Goal: Task Accomplishment & Management: Use online tool/utility

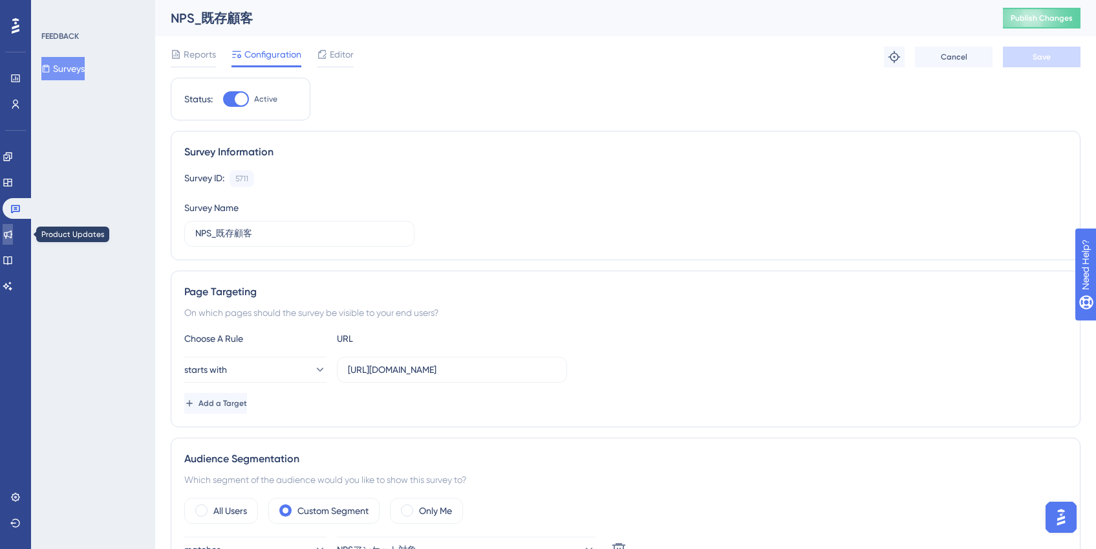
click at [13, 226] on link at bounding box center [8, 234] width 10 height 21
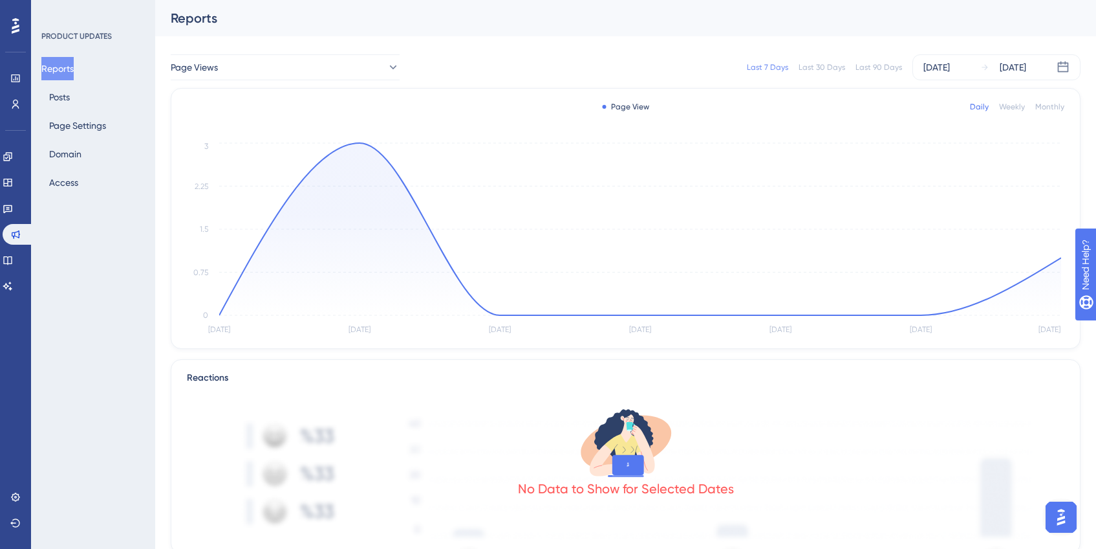
click at [864, 69] on div "Last 90 Days" at bounding box center [879, 67] width 47 height 10
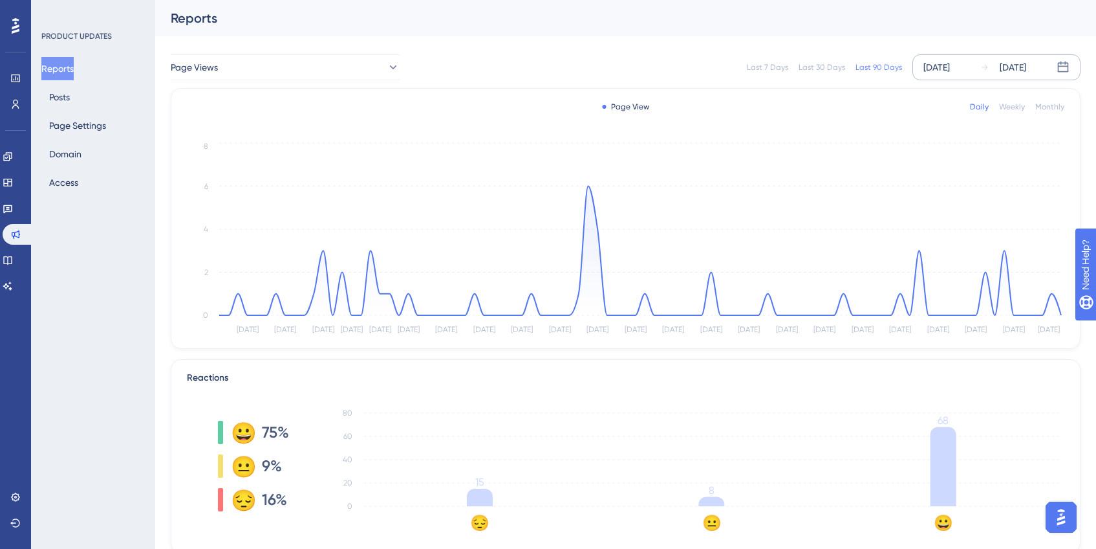
click at [937, 68] on div "[DATE]" at bounding box center [937, 68] width 27 height 16
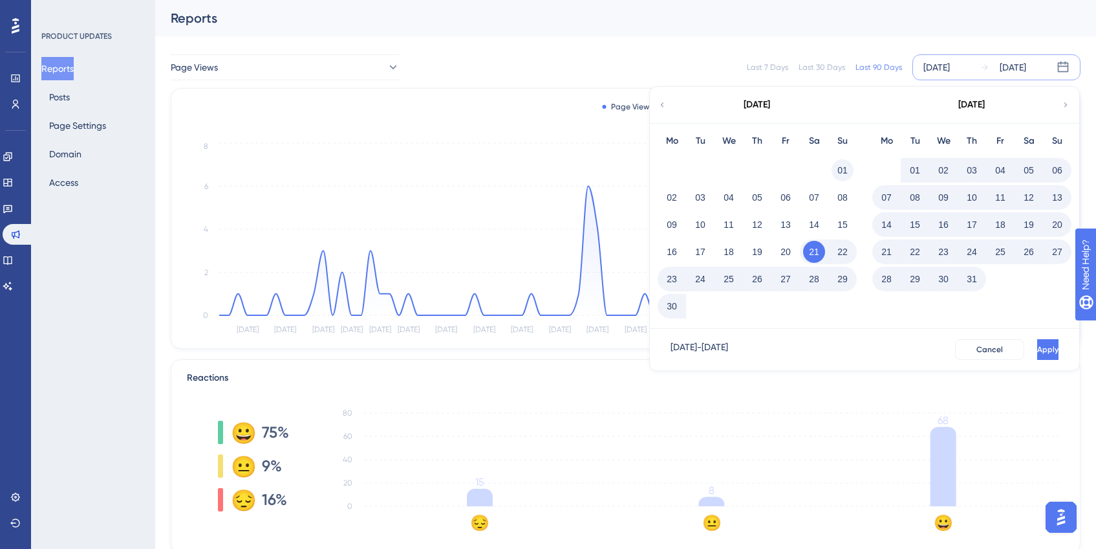
click at [840, 169] on button "01" at bounding box center [843, 170] width 22 height 22
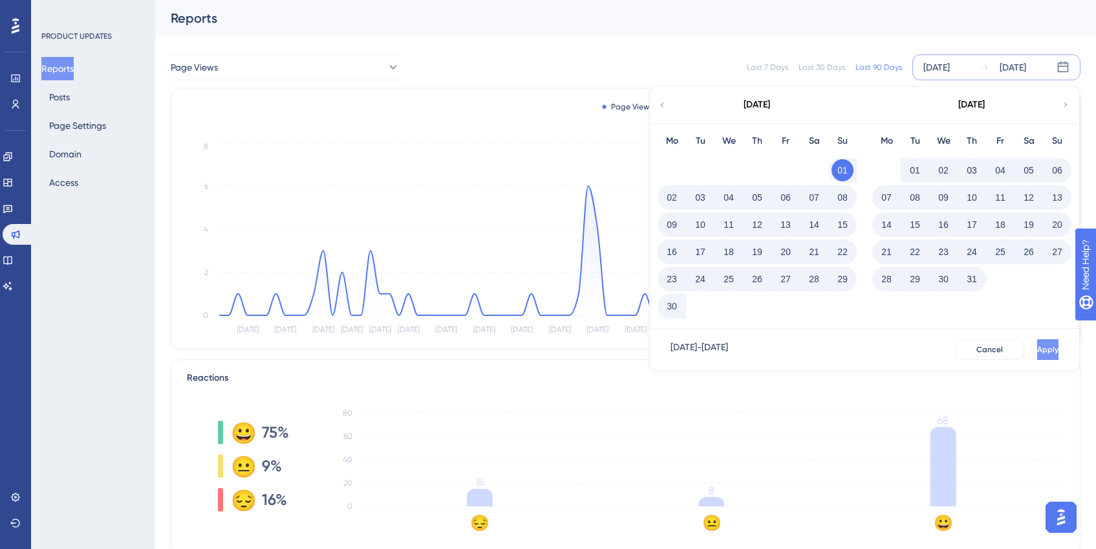
click at [1038, 356] on button "Apply" at bounding box center [1048, 349] width 21 height 21
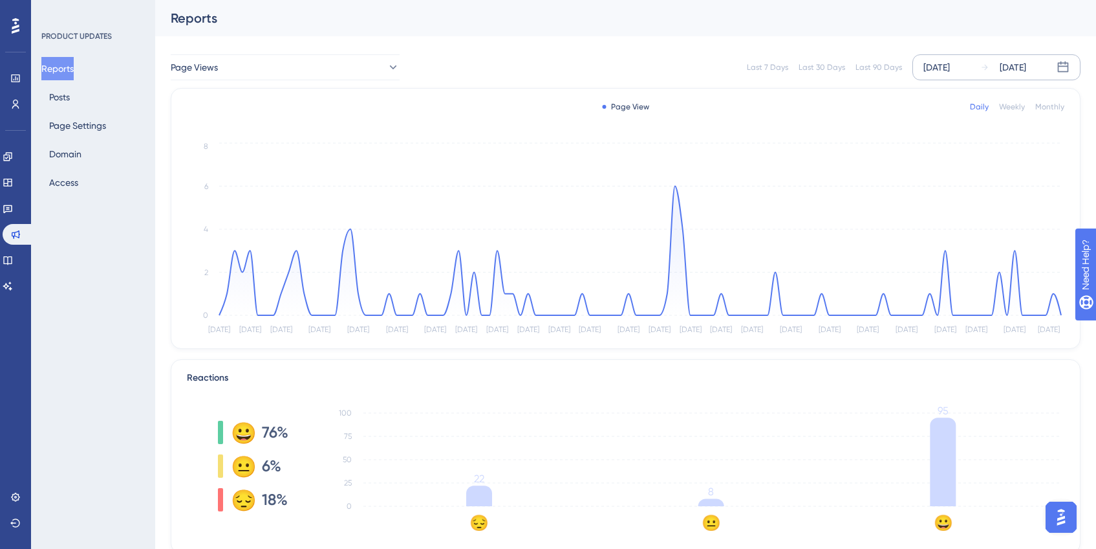
click at [948, 68] on div "[DATE]" at bounding box center [937, 68] width 27 height 16
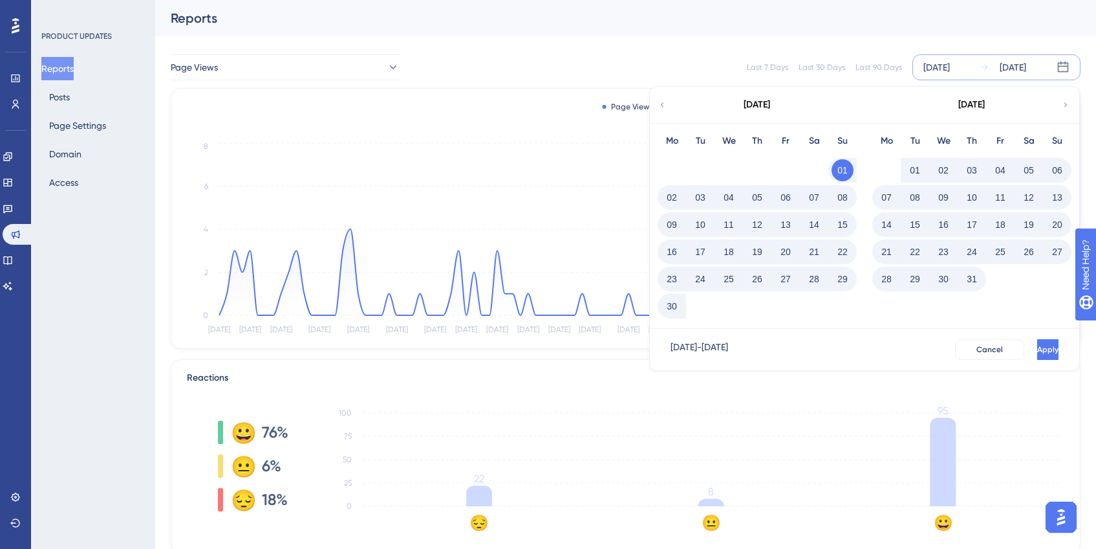
click at [667, 106] on div "[DATE]" at bounding box center [756, 105] width 213 height 36
click at [663, 105] on icon at bounding box center [662, 105] width 9 height 12
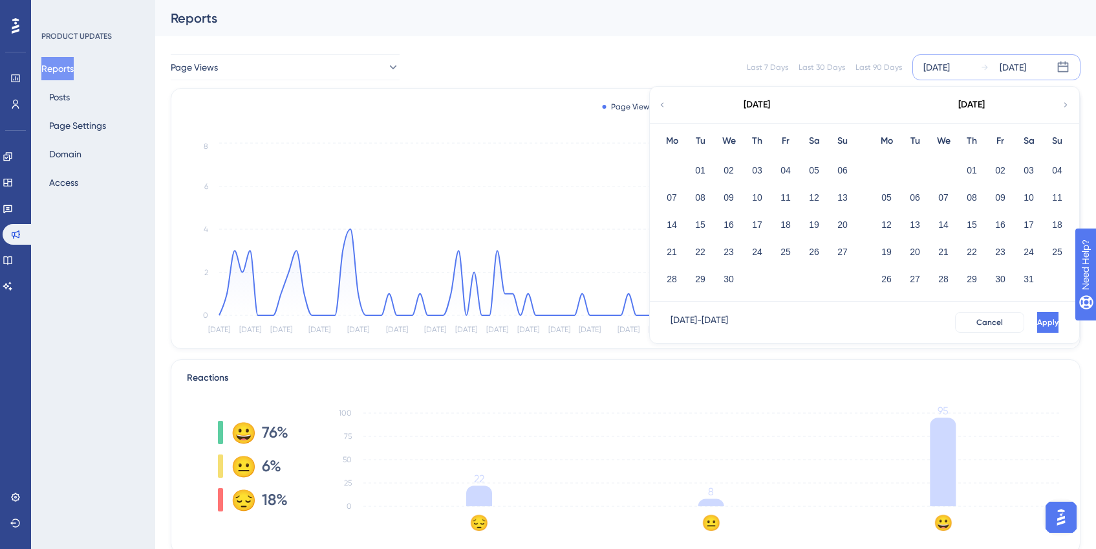
click at [1067, 105] on icon at bounding box center [1066, 104] width 3 height 5
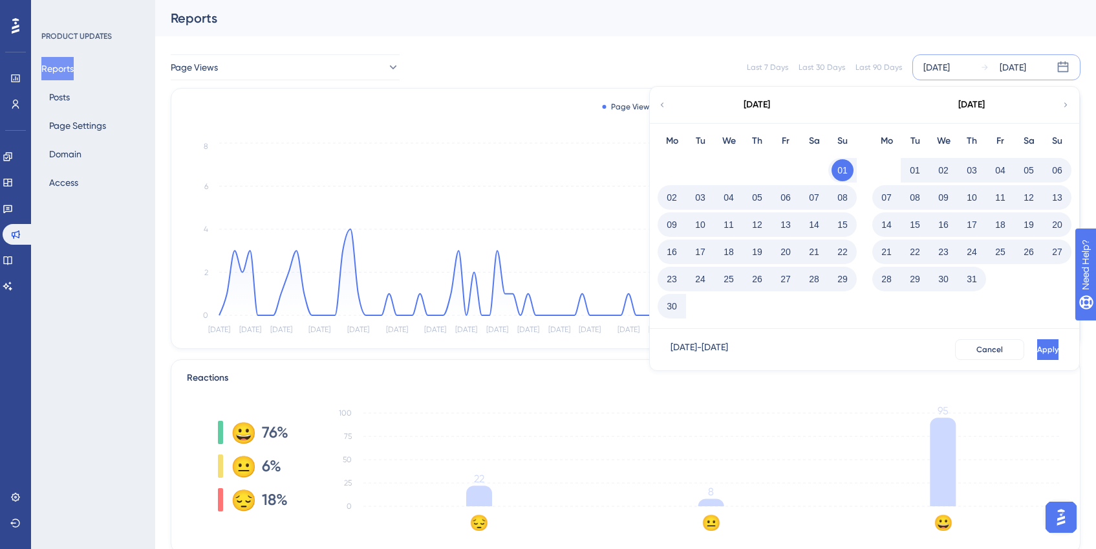
click at [664, 105] on icon at bounding box center [662, 105] width 9 height 12
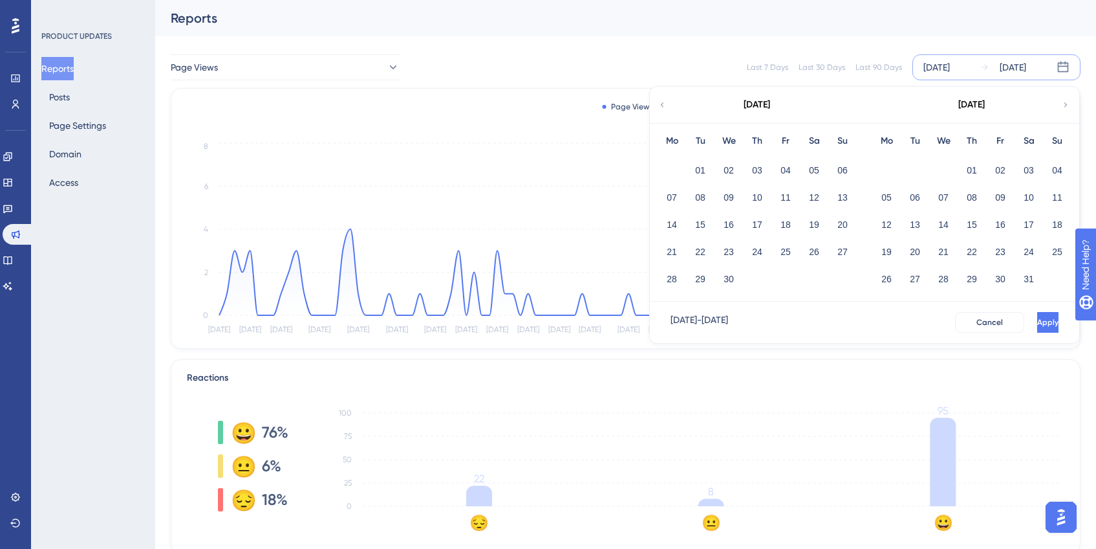
click at [664, 105] on icon at bounding box center [662, 105] width 9 height 12
click at [1067, 107] on icon at bounding box center [1066, 105] width 9 height 12
click at [947, 164] on button "01" at bounding box center [944, 170] width 22 height 22
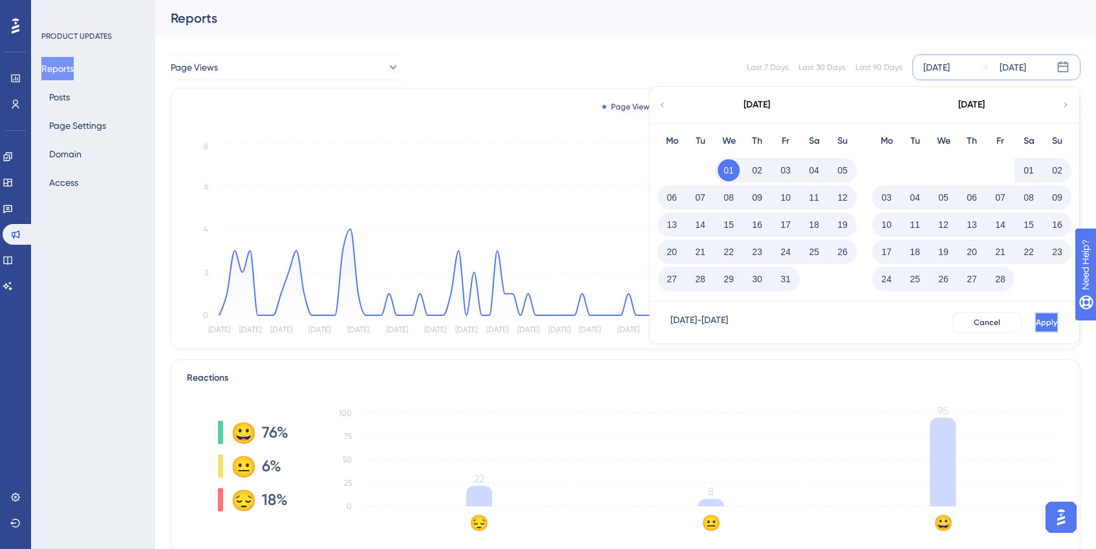
click at [1042, 316] on button "Apply" at bounding box center [1047, 322] width 24 height 21
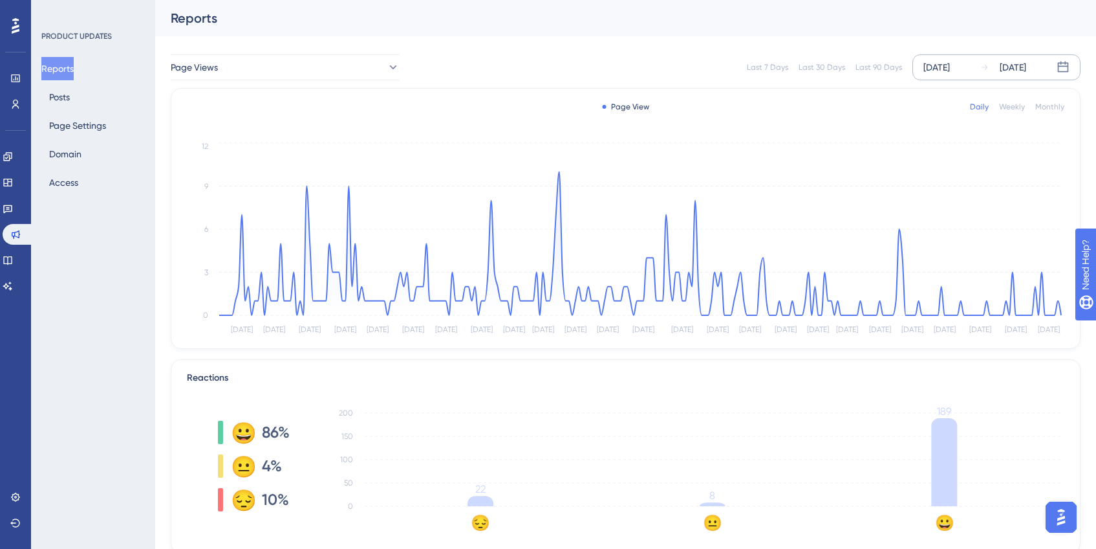
click at [942, 63] on div "[DATE]" at bounding box center [937, 68] width 27 height 16
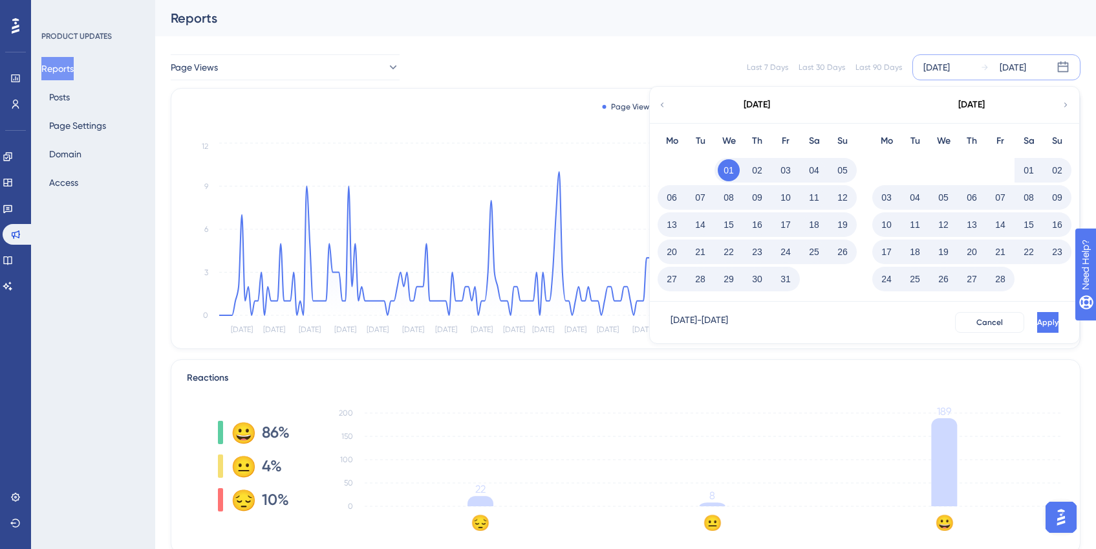
click at [664, 103] on icon at bounding box center [662, 105] width 9 height 12
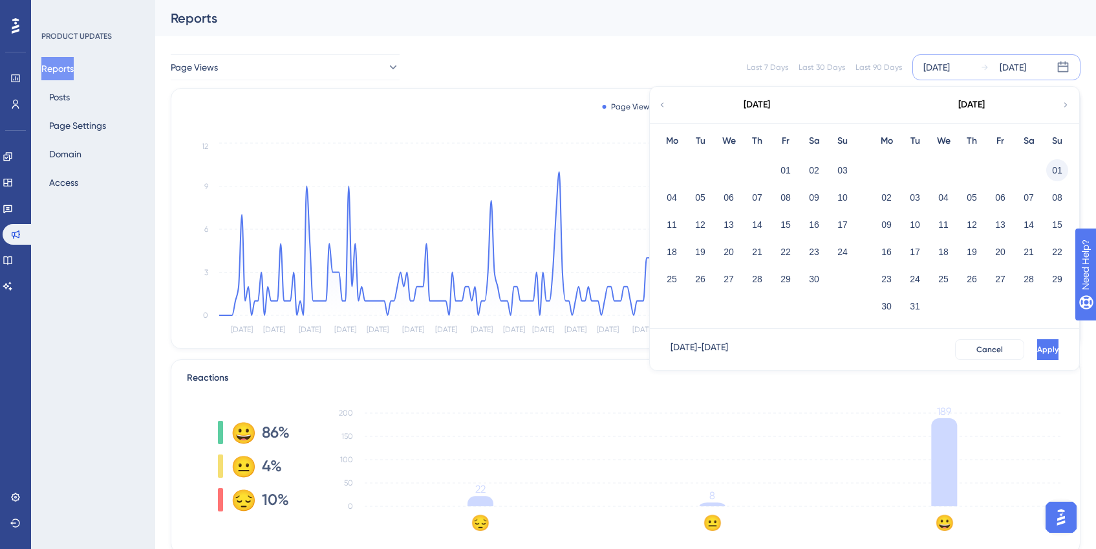
click at [1055, 171] on button "01" at bounding box center [1058, 170] width 22 height 22
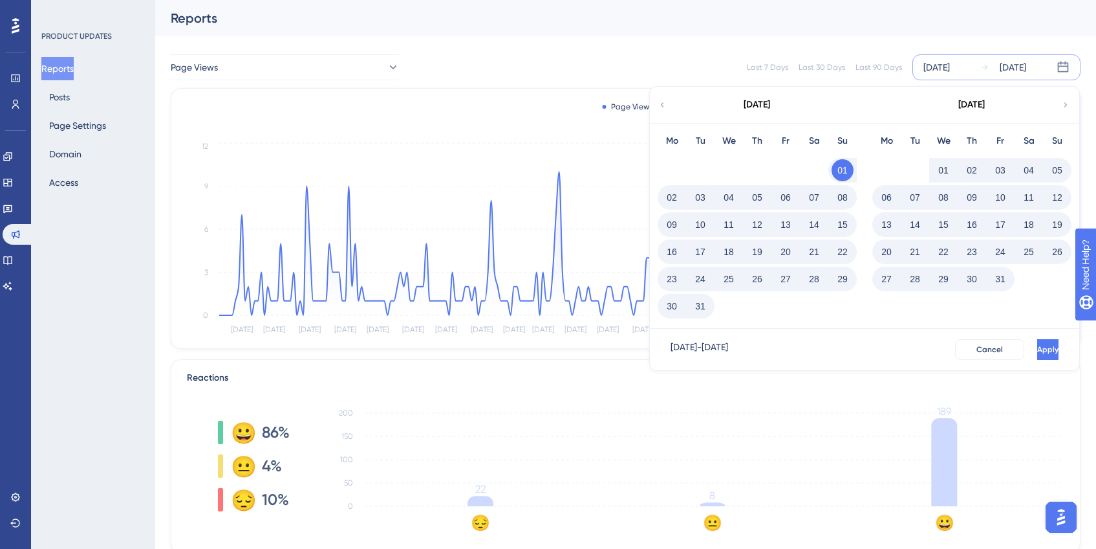
click at [1067, 106] on icon at bounding box center [1066, 105] width 9 height 12
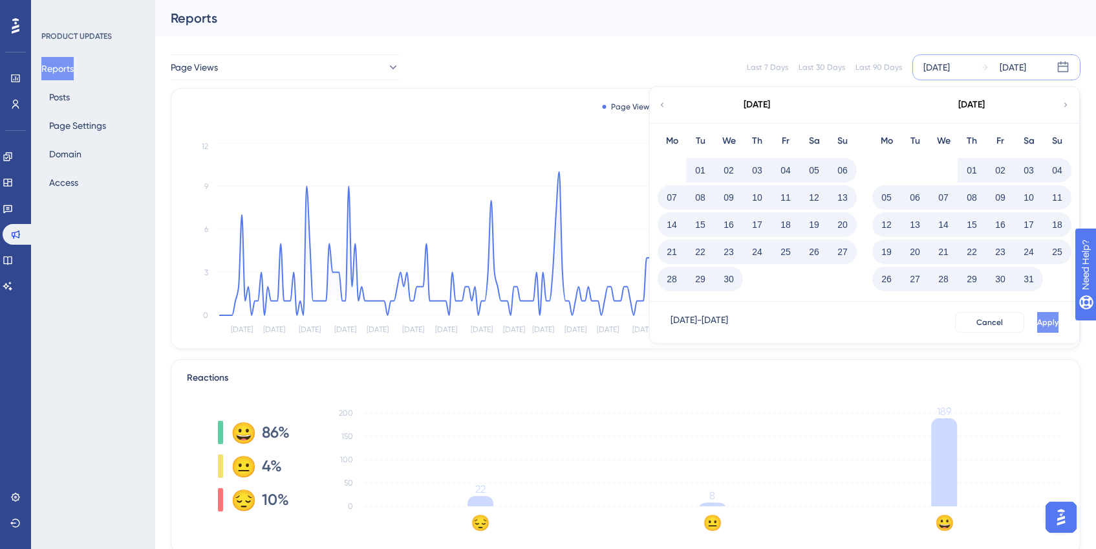
click at [1038, 327] on span "Apply" at bounding box center [1048, 322] width 21 height 10
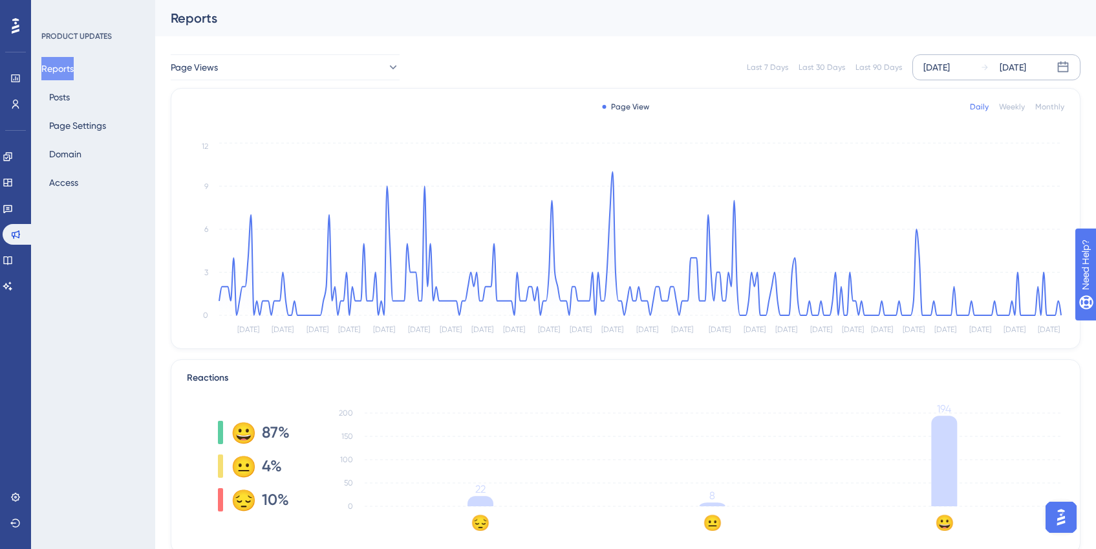
click at [954, 75] on div "[DATE] [DATE]" at bounding box center [997, 67] width 168 height 26
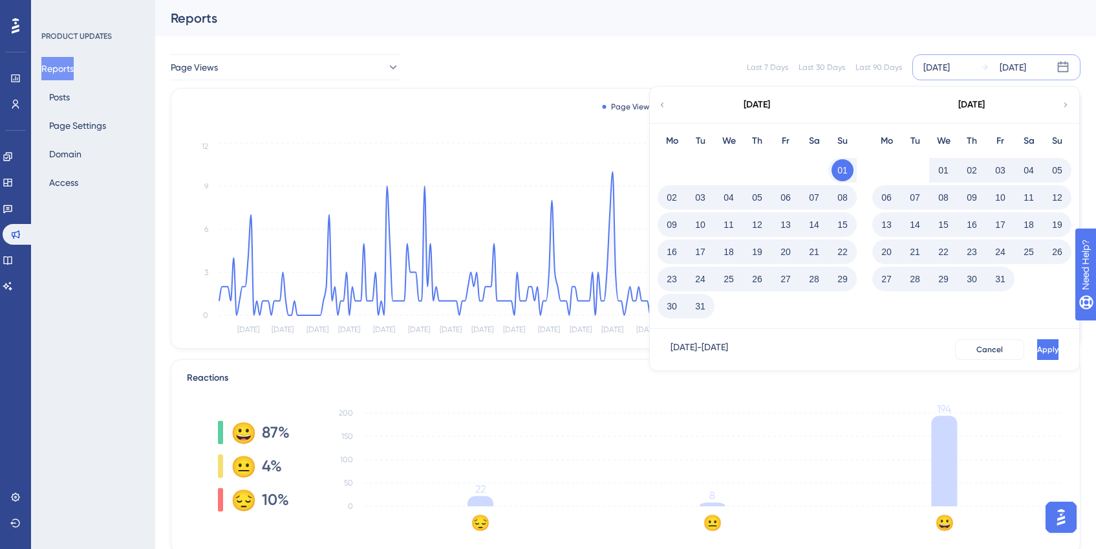
click at [662, 102] on icon at bounding box center [662, 105] width 9 height 12
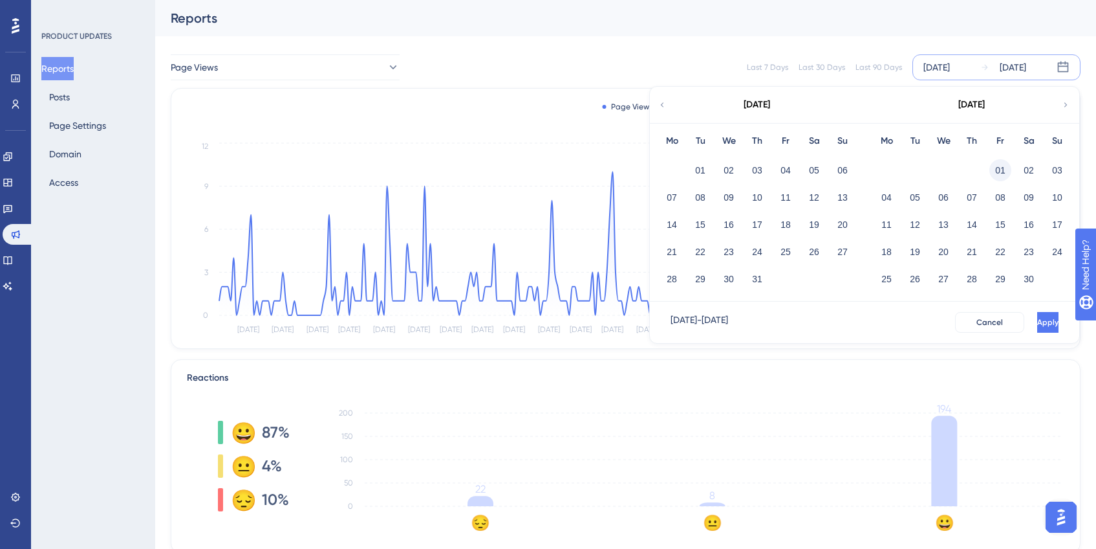
click at [996, 171] on button "01" at bounding box center [1001, 170] width 22 height 22
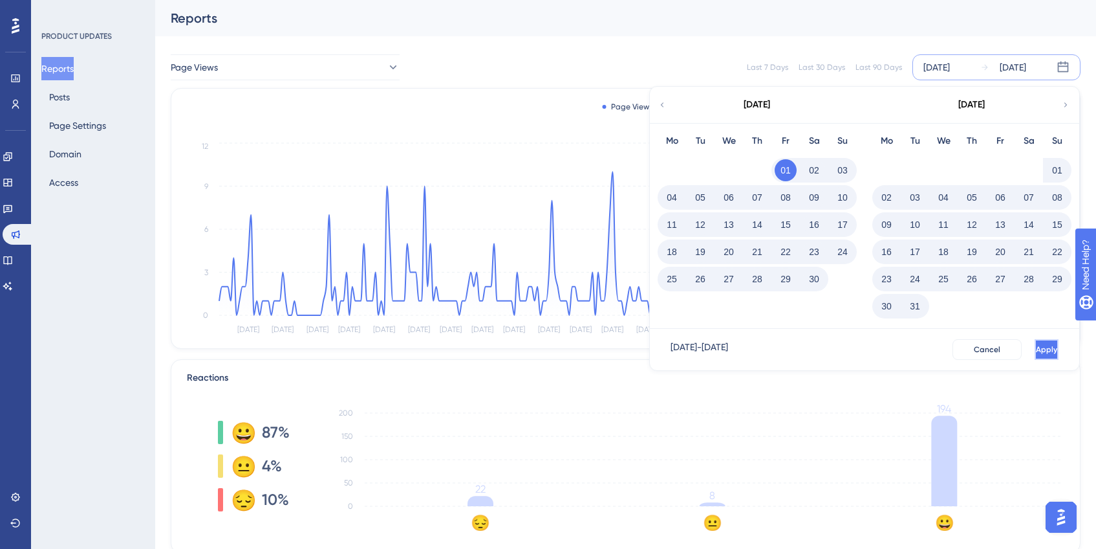
click at [1035, 343] on button "Apply" at bounding box center [1047, 349] width 24 height 21
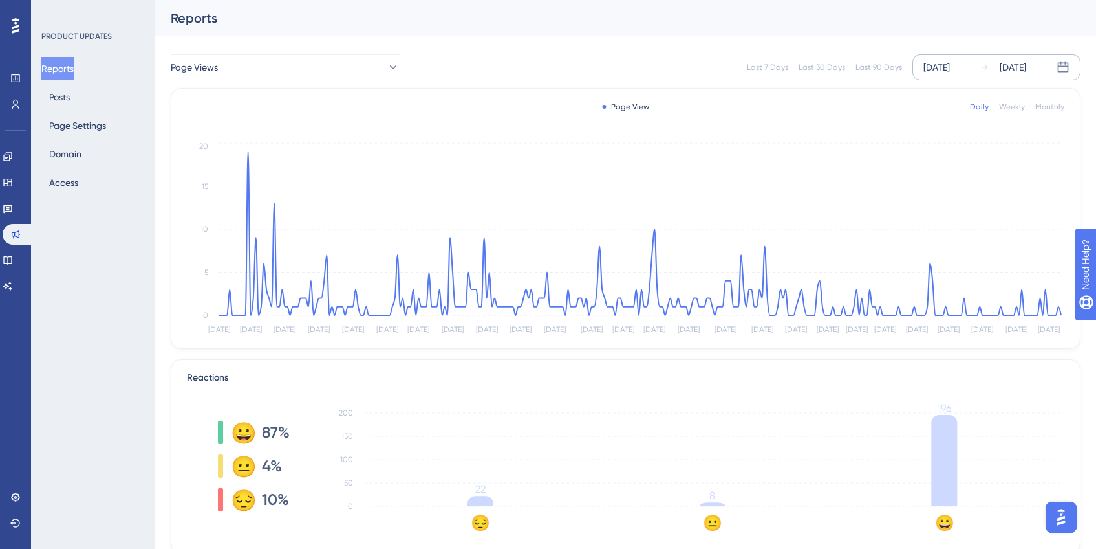
click at [942, 67] on div "[DATE]" at bounding box center [937, 68] width 27 height 16
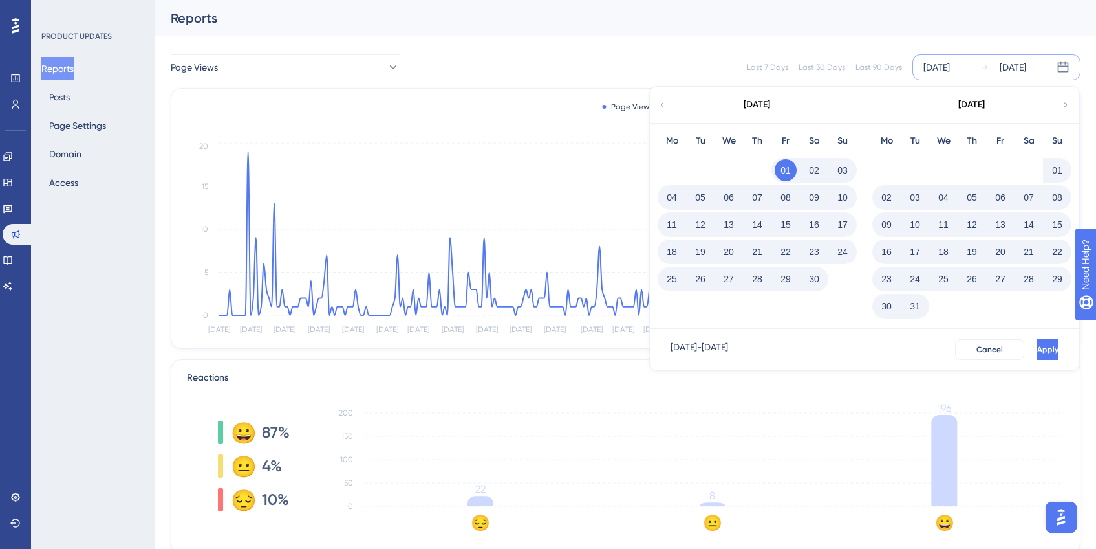
click at [664, 105] on icon at bounding box center [662, 105] width 9 height 12
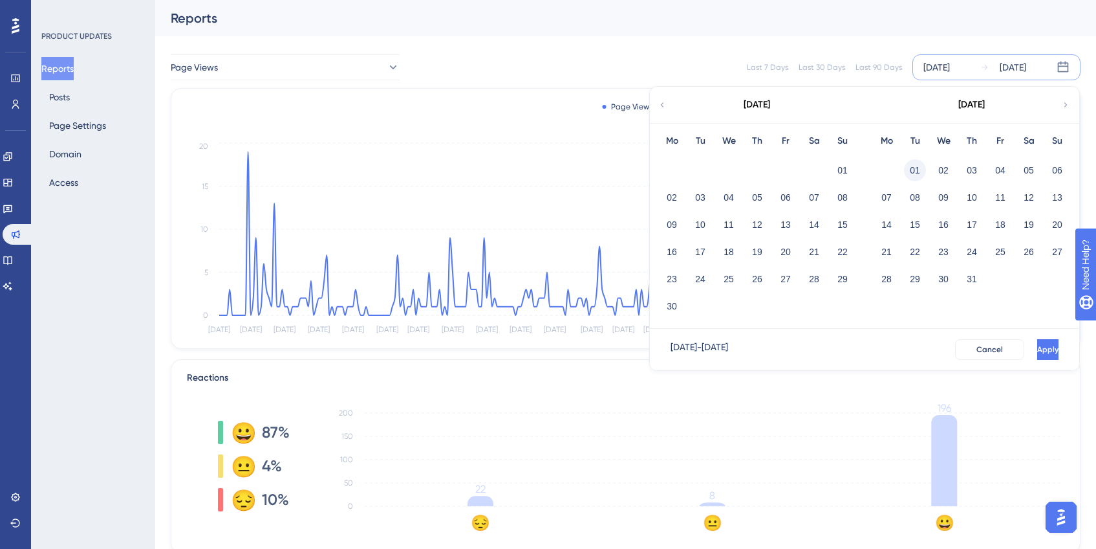
click at [911, 174] on button "01" at bounding box center [915, 170] width 22 height 22
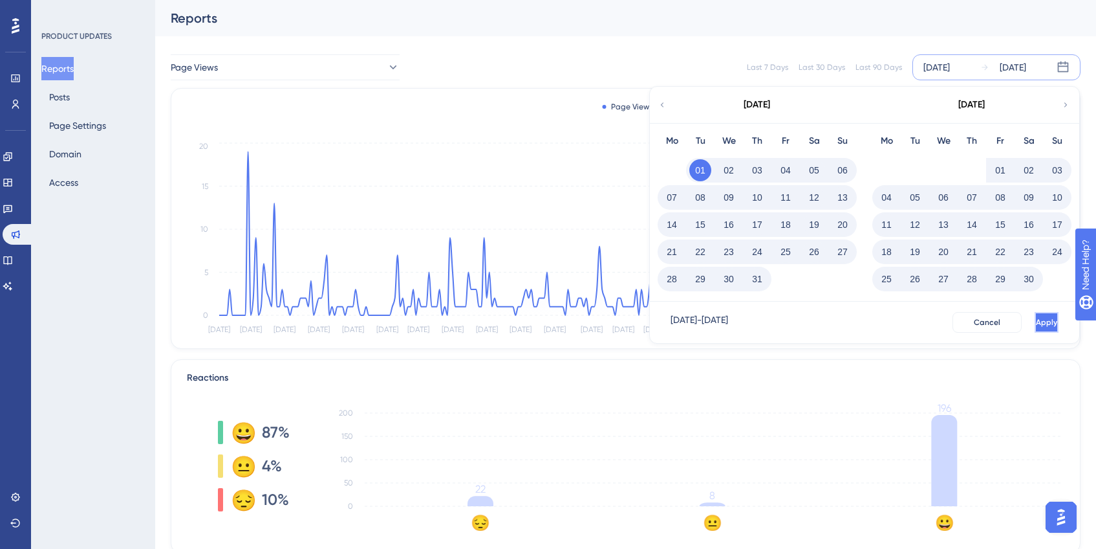
click at [1035, 325] on button "Apply" at bounding box center [1047, 322] width 24 height 21
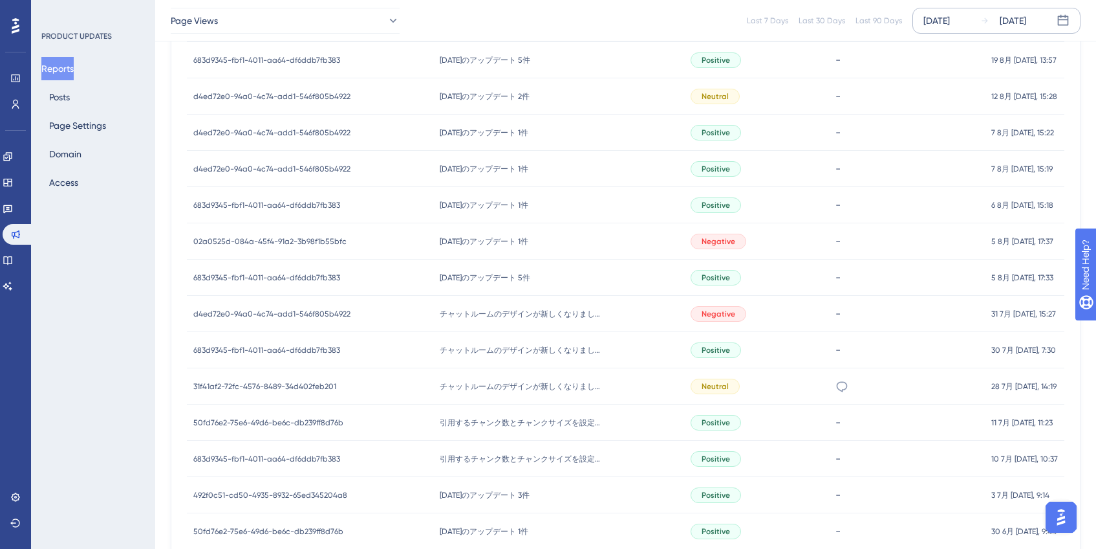
scroll to position [909, 0]
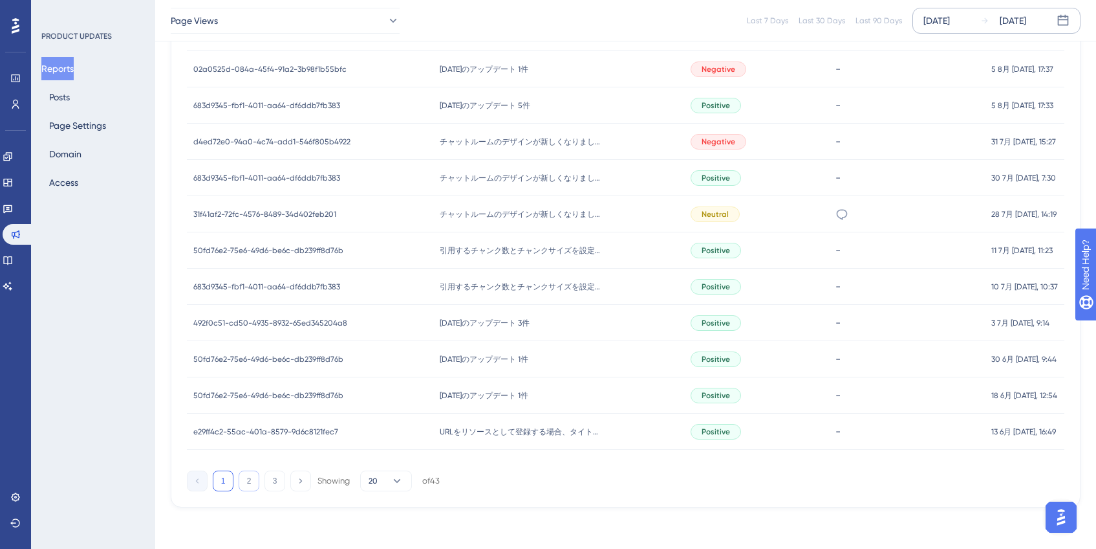
click at [241, 484] on button "2" at bounding box center [249, 480] width 21 height 21
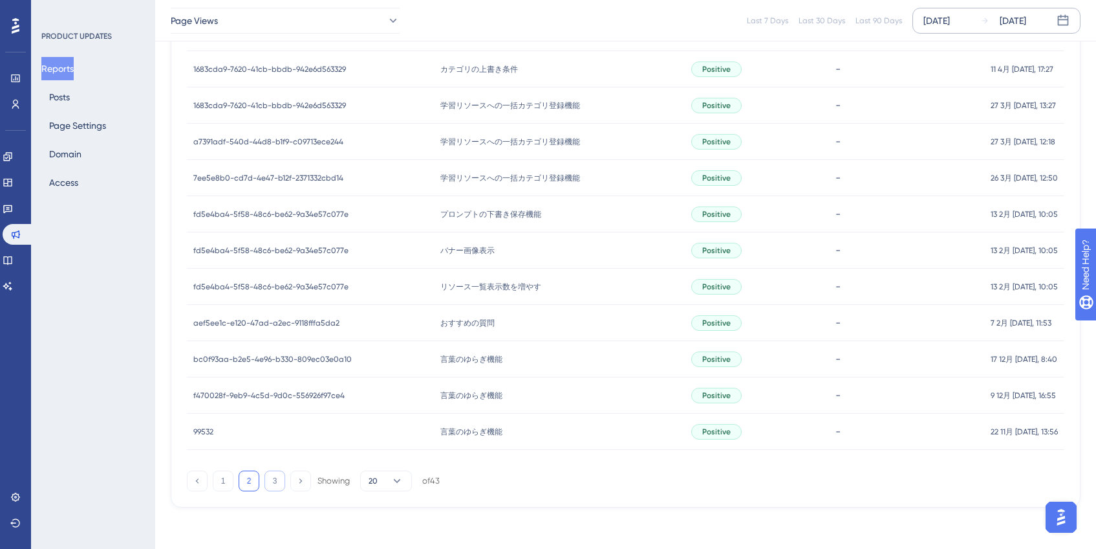
click at [275, 480] on button "3" at bounding box center [275, 480] width 21 height 21
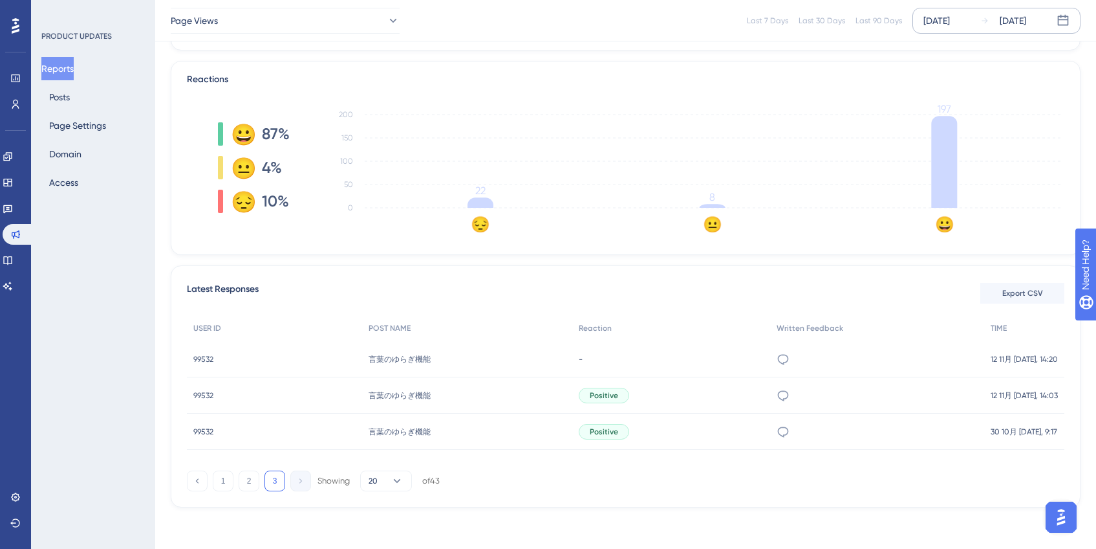
scroll to position [293, 0]
click at [243, 480] on button "2" at bounding box center [249, 480] width 21 height 21
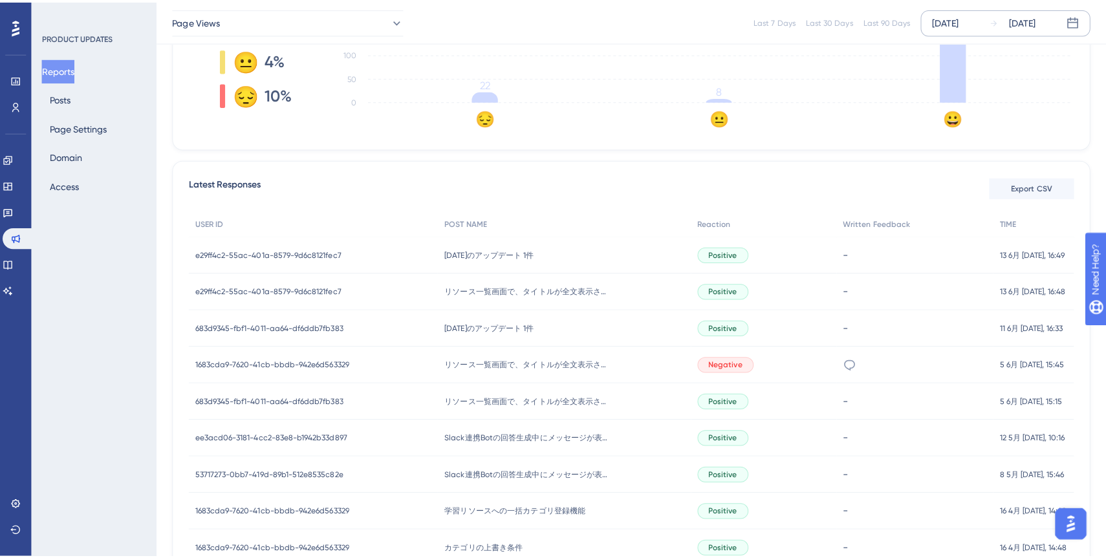
scroll to position [386, 0]
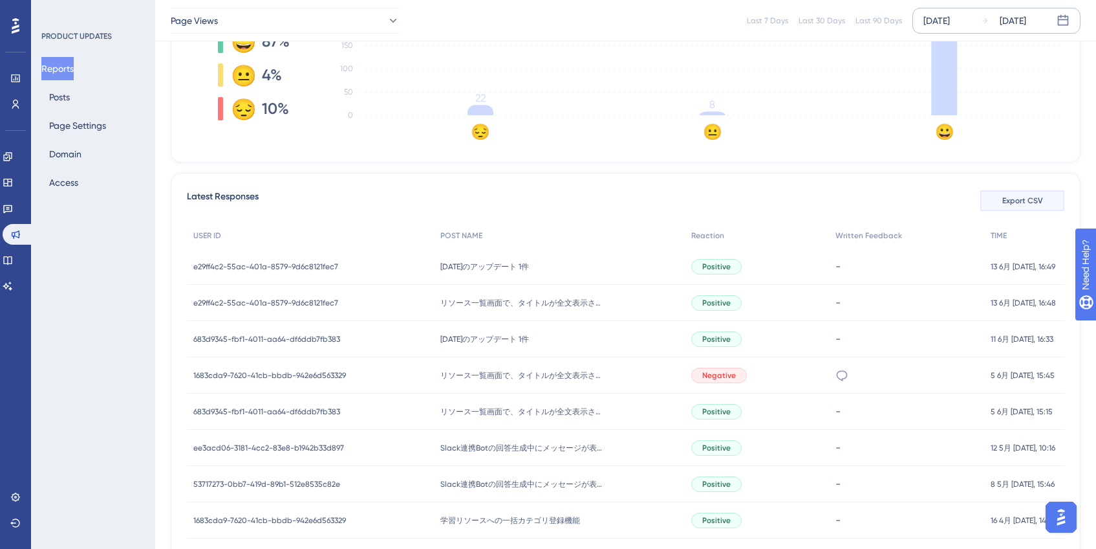
click at [1020, 206] on button "Export CSV" at bounding box center [1023, 200] width 84 height 21
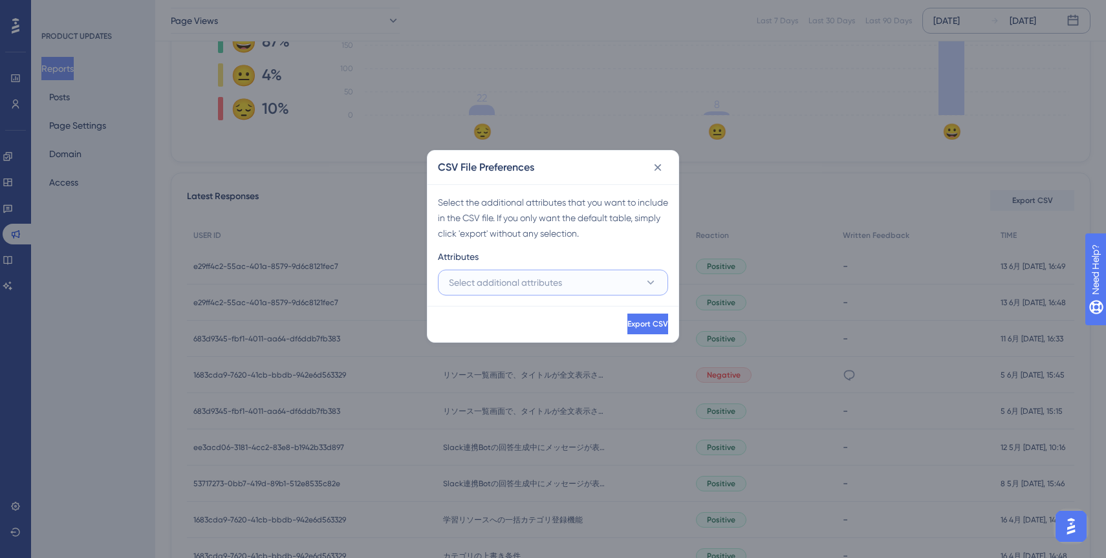
click at [609, 275] on button "Select additional attributes" at bounding box center [553, 283] width 230 height 26
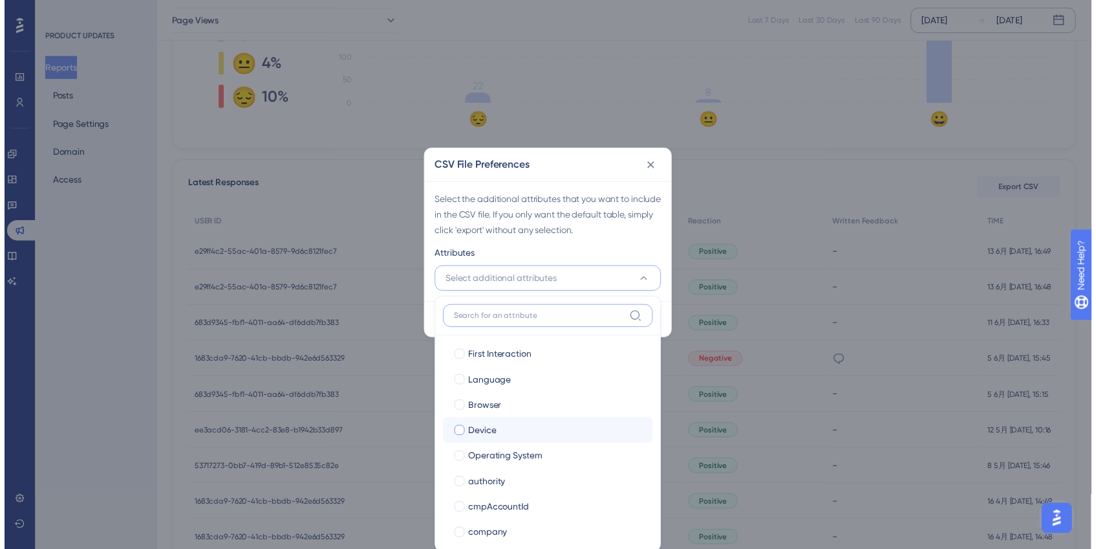
scroll to position [114, 0]
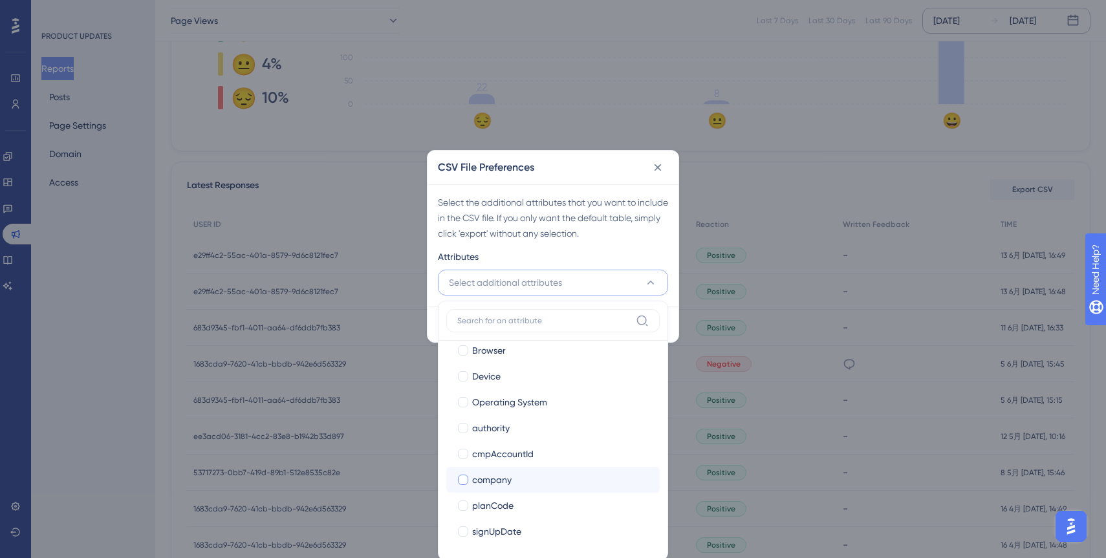
click at [464, 481] on div at bounding box center [463, 480] width 10 height 10
checkbox input "true"
click at [465, 530] on div at bounding box center [463, 532] width 10 height 10
checkbox input "true"
click at [466, 457] on div at bounding box center [463, 454] width 10 height 10
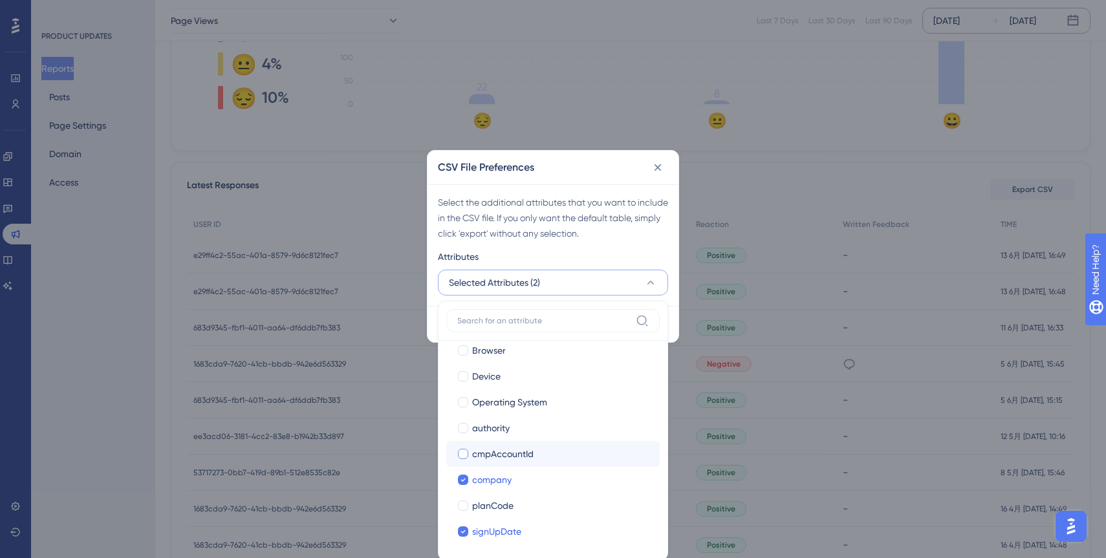
checkbox input "true"
click at [462, 507] on div at bounding box center [463, 506] width 10 height 10
checkbox input "true"
click at [598, 283] on button "Selected Attributes (4)" at bounding box center [553, 283] width 230 height 26
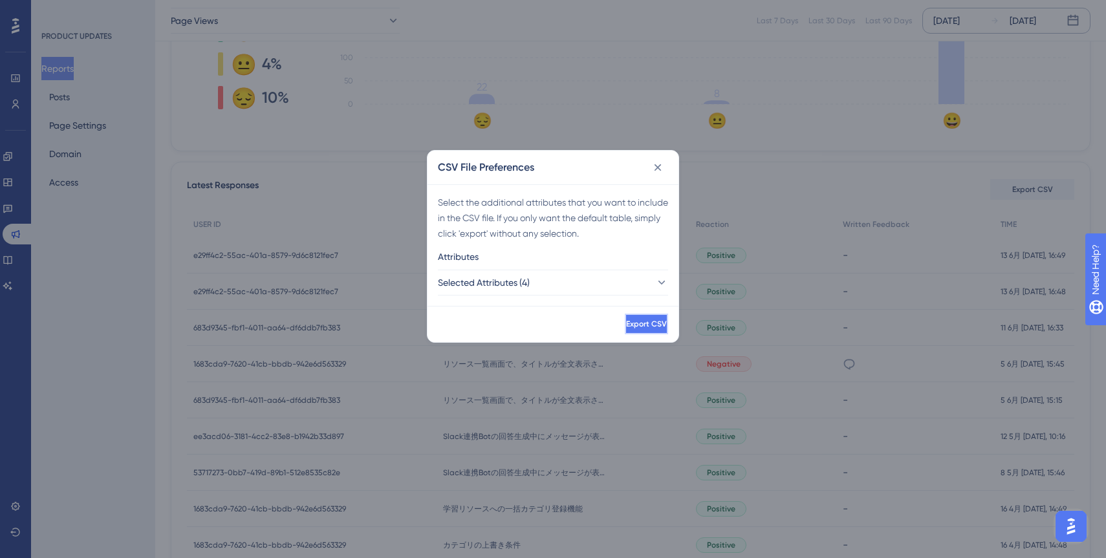
click at [625, 323] on button "Export CSV" at bounding box center [646, 324] width 43 height 21
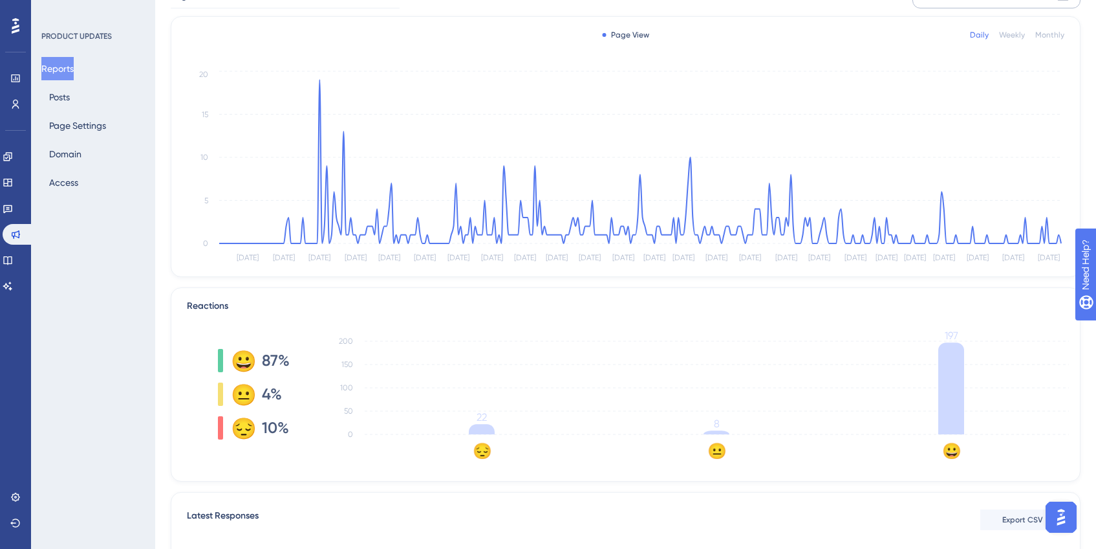
scroll to position [0, 0]
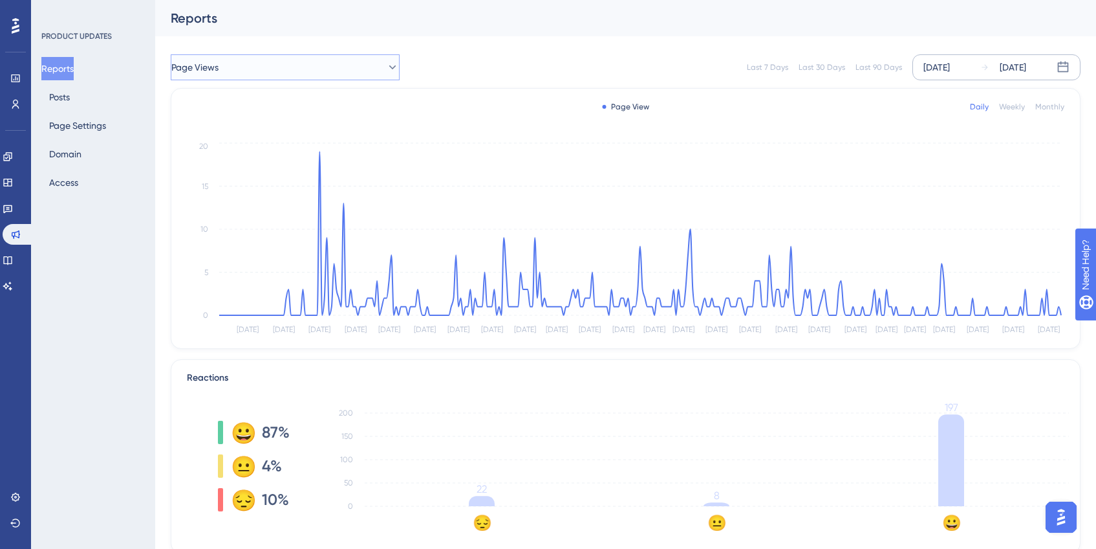
click at [290, 59] on button "Page Views" at bounding box center [285, 67] width 229 height 26
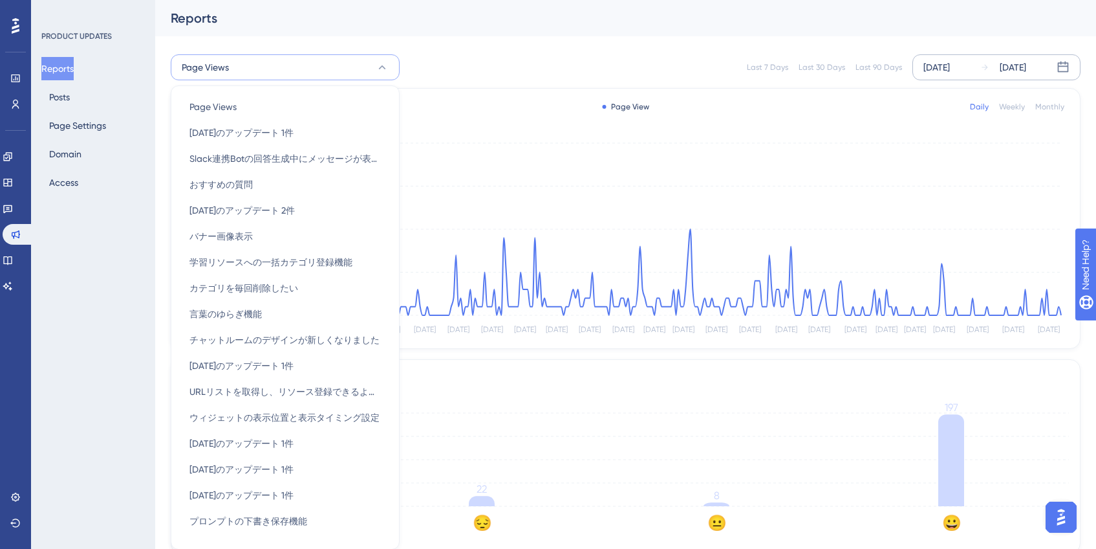
scroll to position [39, 0]
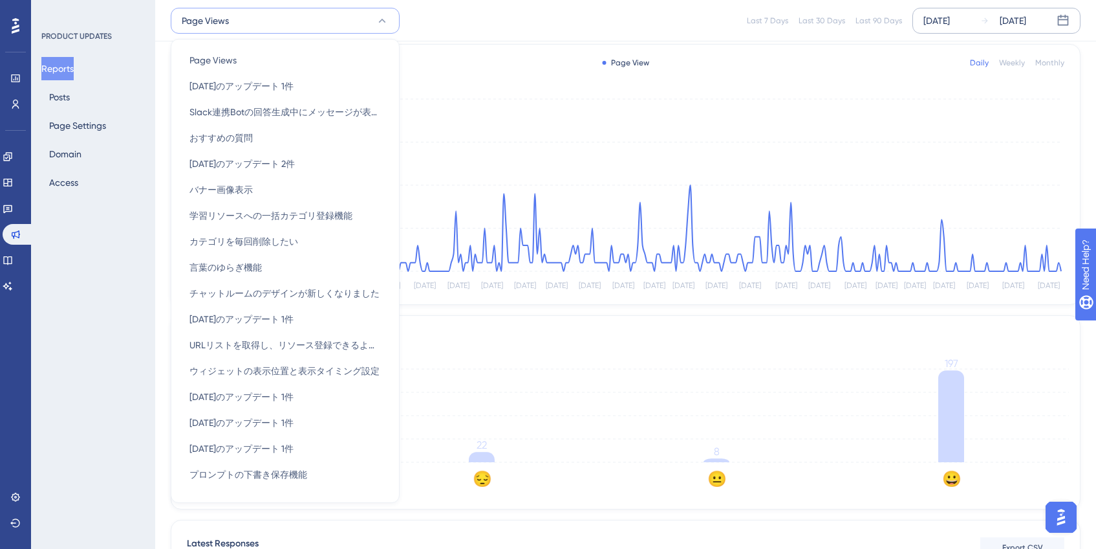
click at [1047, 60] on div "Monthly" at bounding box center [1050, 63] width 29 height 10
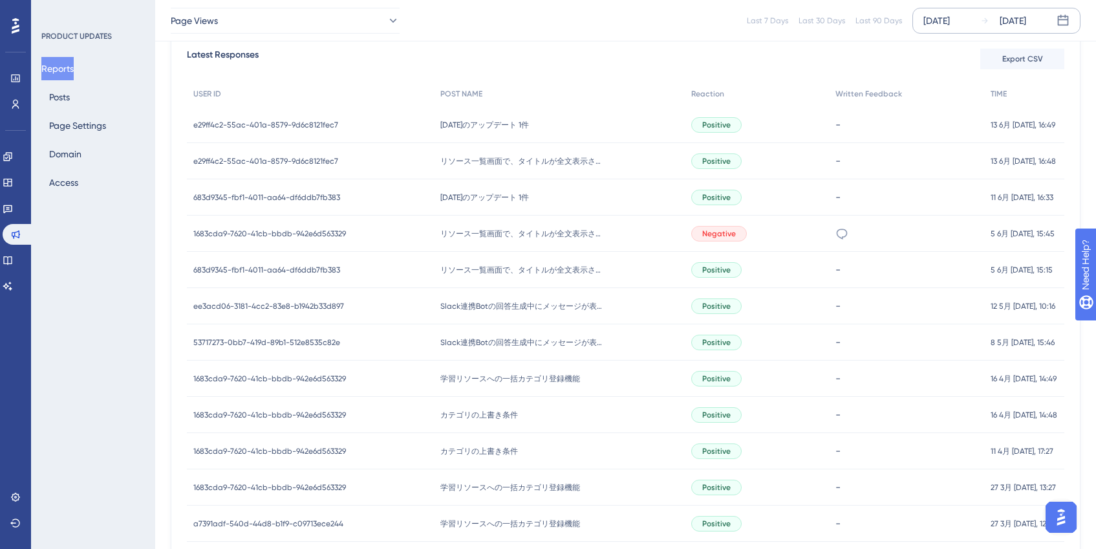
scroll to position [527, 0]
click at [514, 236] on span "リソース一覧画面で、タイトルが全文表示されるようになりました" at bounding box center [522, 233] width 162 height 10
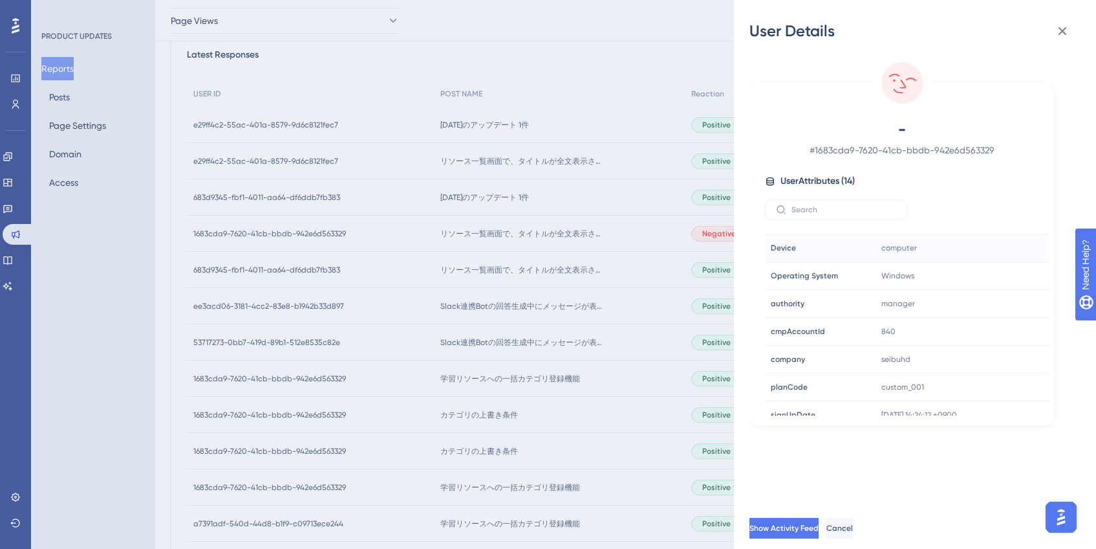
scroll to position [199, 0]
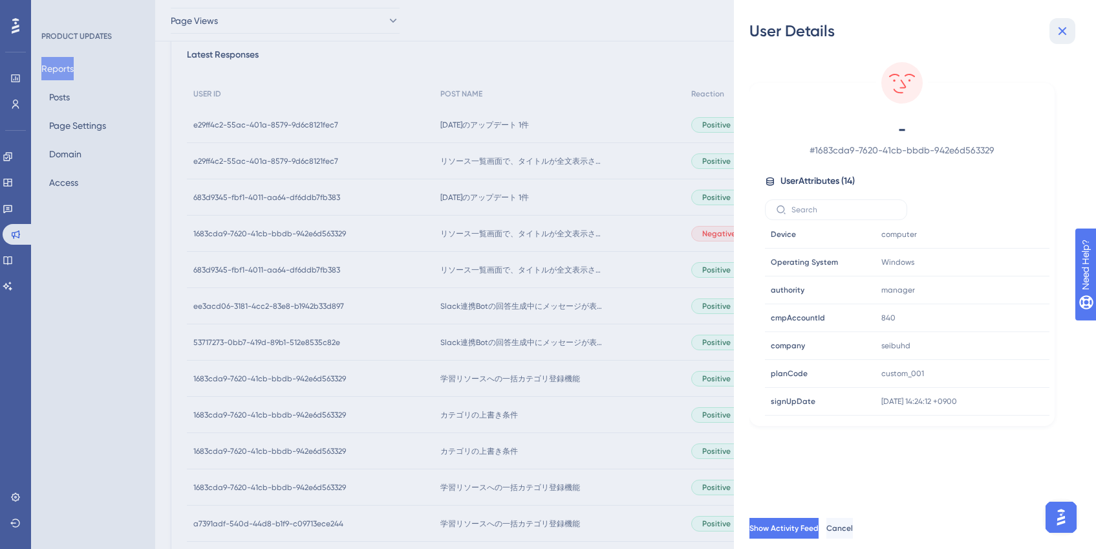
click at [1071, 30] on button at bounding box center [1063, 31] width 26 height 26
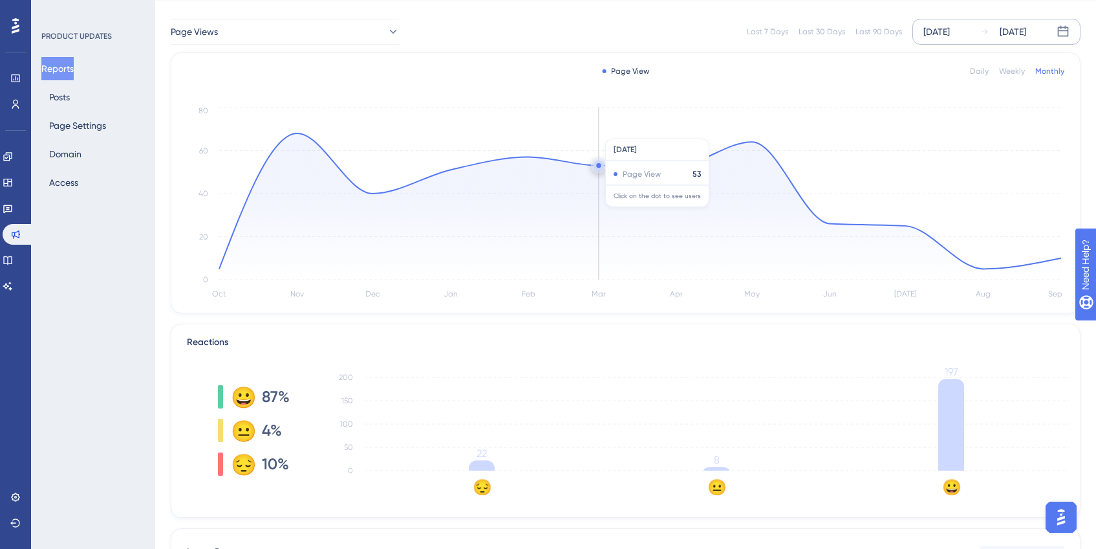
scroll to position [0, 0]
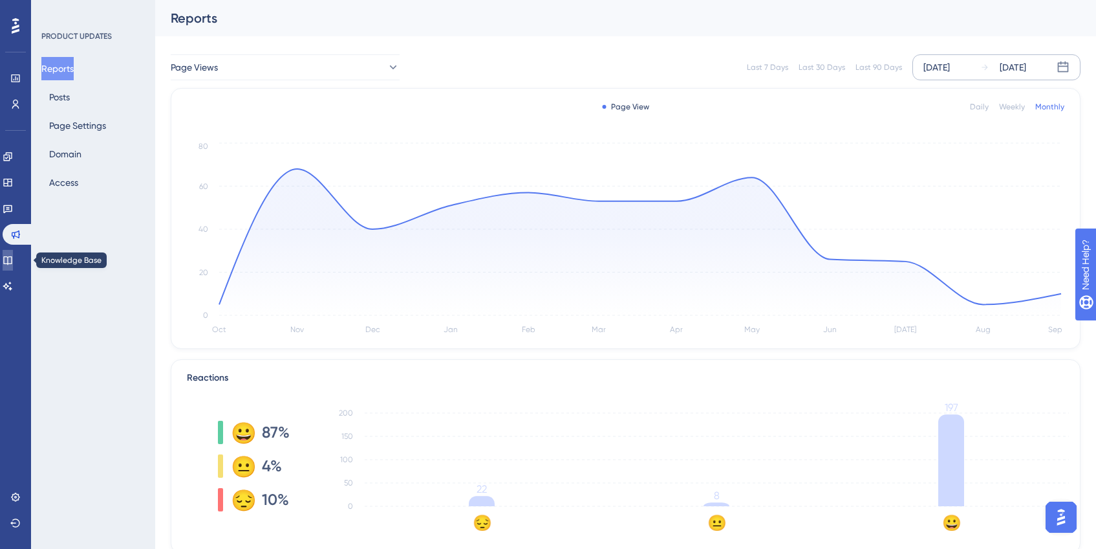
click at [13, 257] on link at bounding box center [8, 260] width 10 height 21
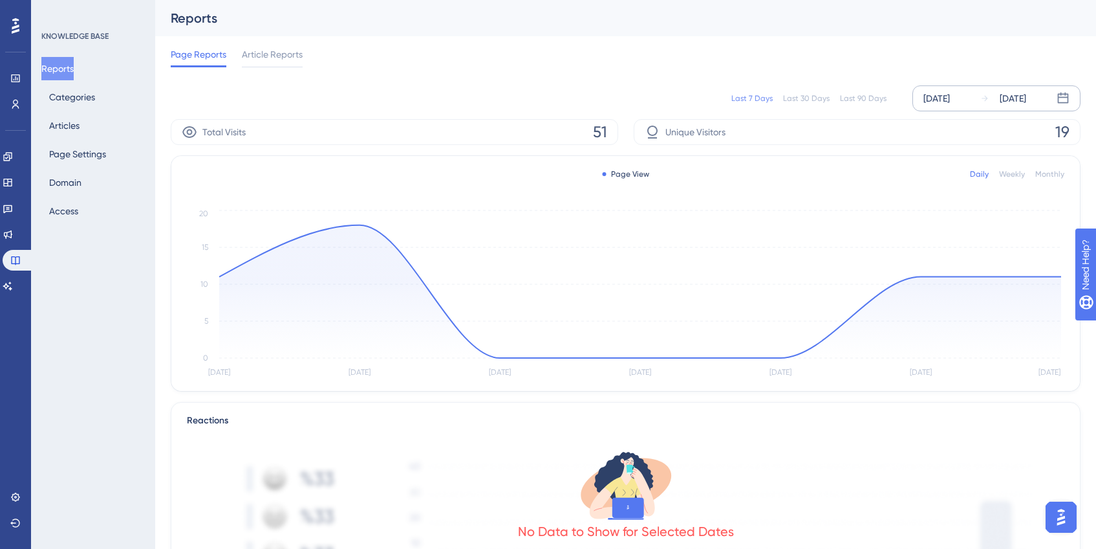
click at [949, 100] on div "[DATE]" at bounding box center [937, 99] width 27 height 16
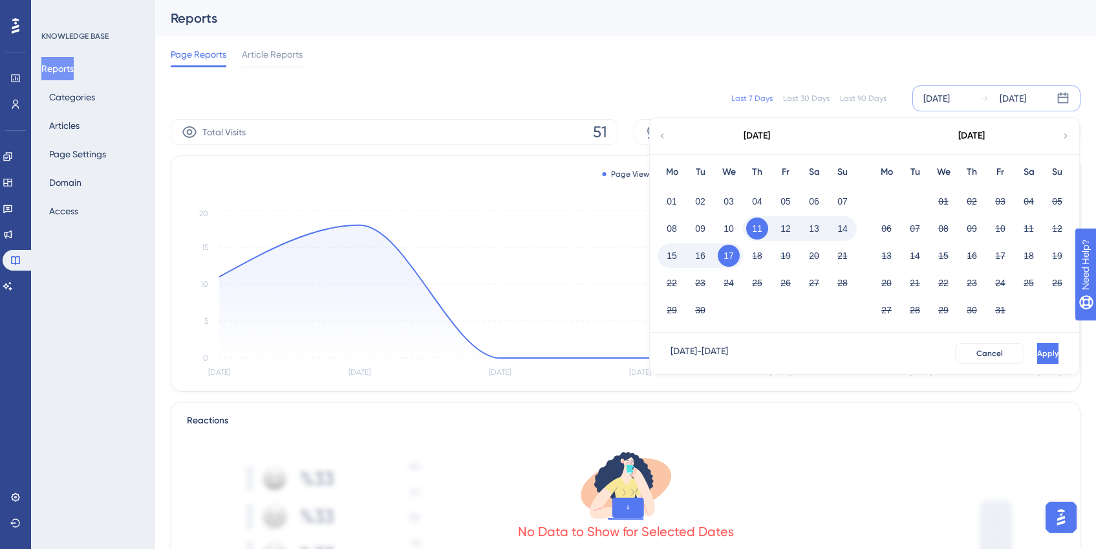
click at [662, 136] on icon at bounding box center [662, 135] width 3 height 5
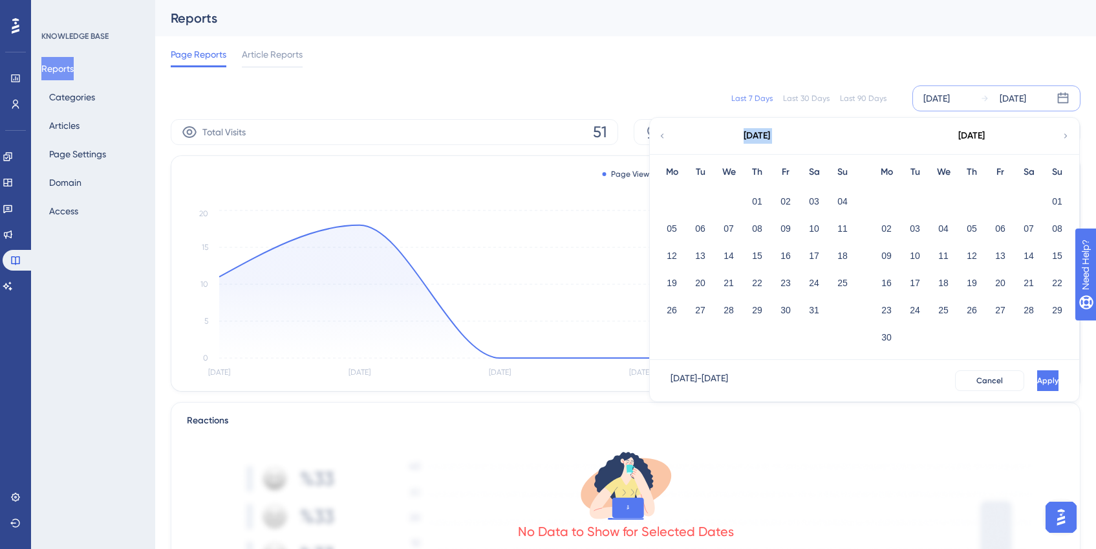
click at [662, 136] on icon at bounding box center [662, 135] width 3 height 5
click at [911, 195] on button "01" at bounding box center [915, 201] width 22 height 22
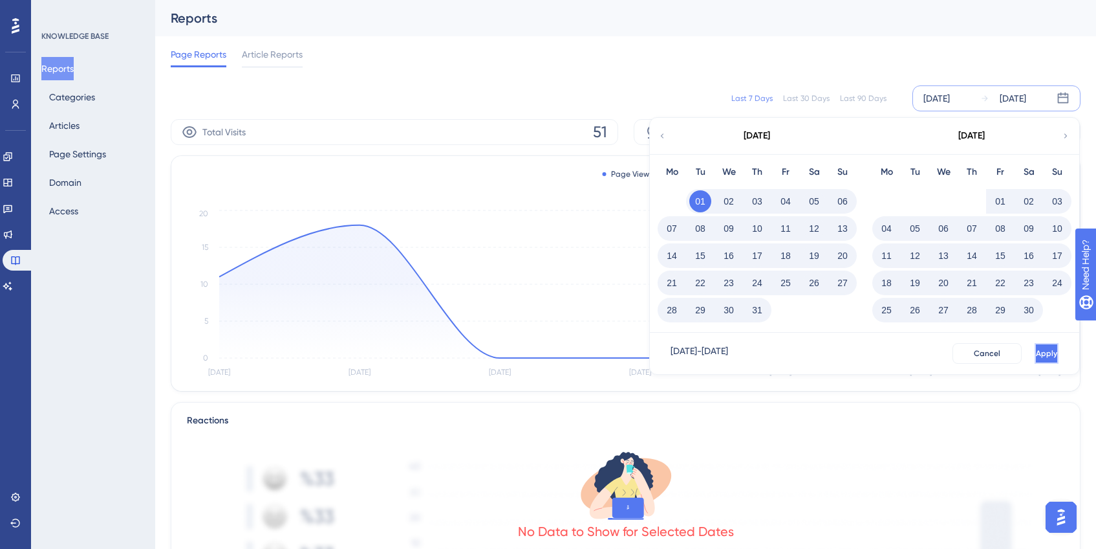
click at [1042, 354] on button "Apply" at bounding box center [1047, 353] width 24 height 21
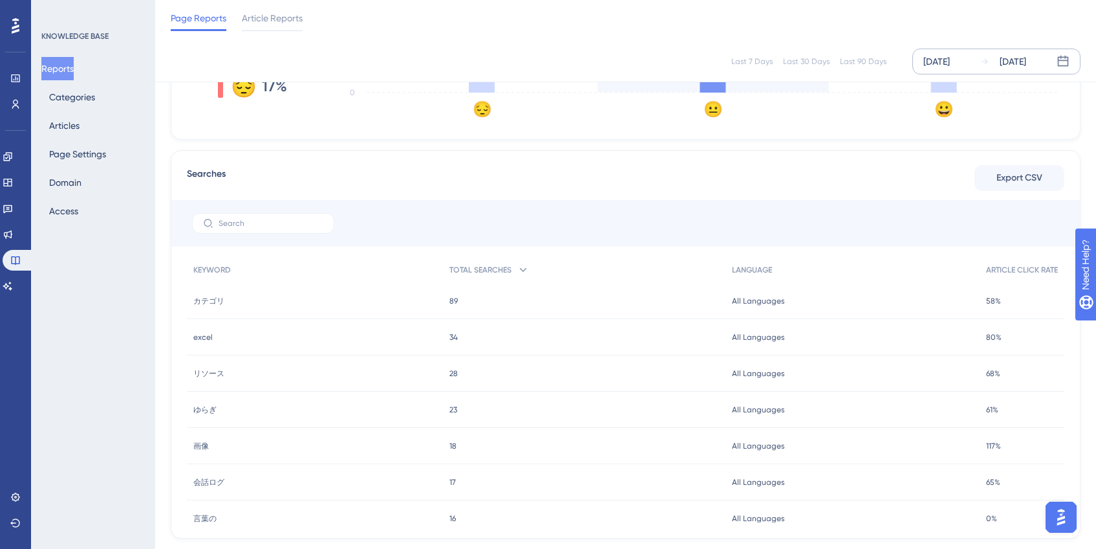
scroll to position [482, 0]
